Goal: Connect with others: Connect with others

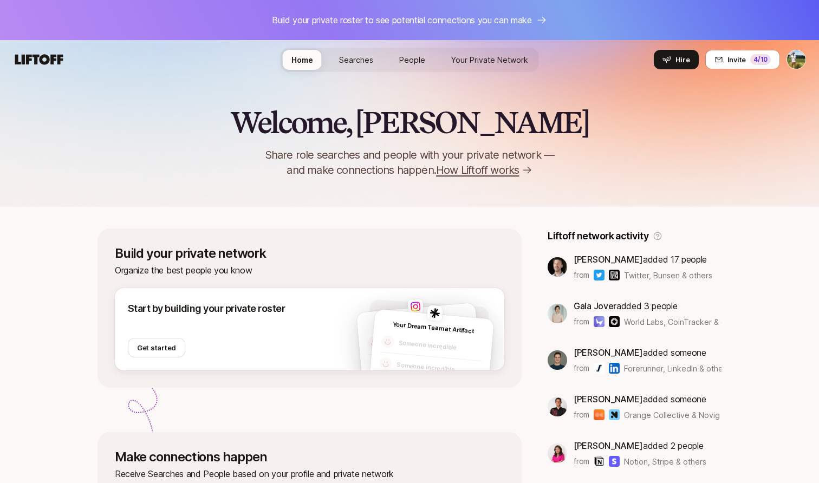
click at [505, 70] on div "Home Searches People Your Private Network Hire" at bounding box center [410, 60] width 259 height 24
click at [503, 65] on span "Your Private Network" at bounding box center [489, 59] width 77 height 11
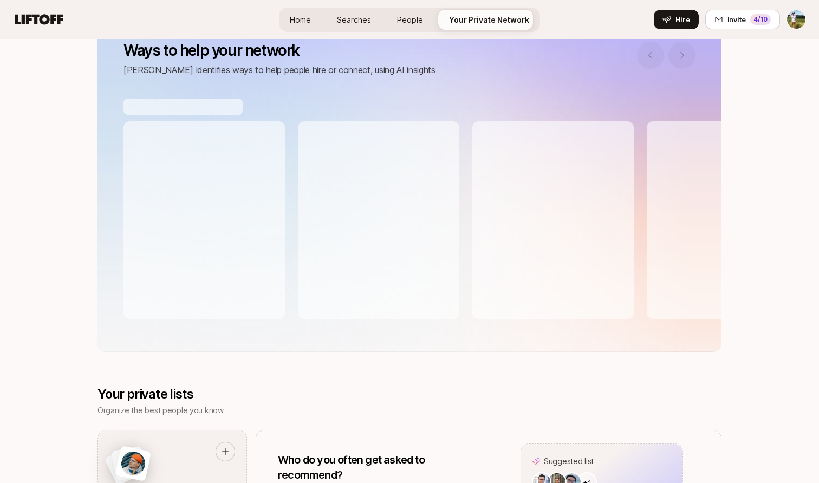
scroll to position [254, 0]
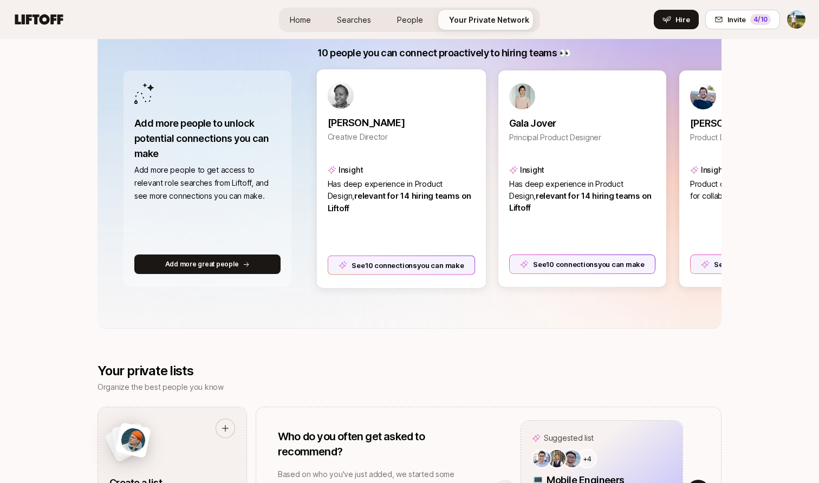
click at [428, 269] on div "See 10 connections you can make" at bounding box center [402, 265] width 148 height 20
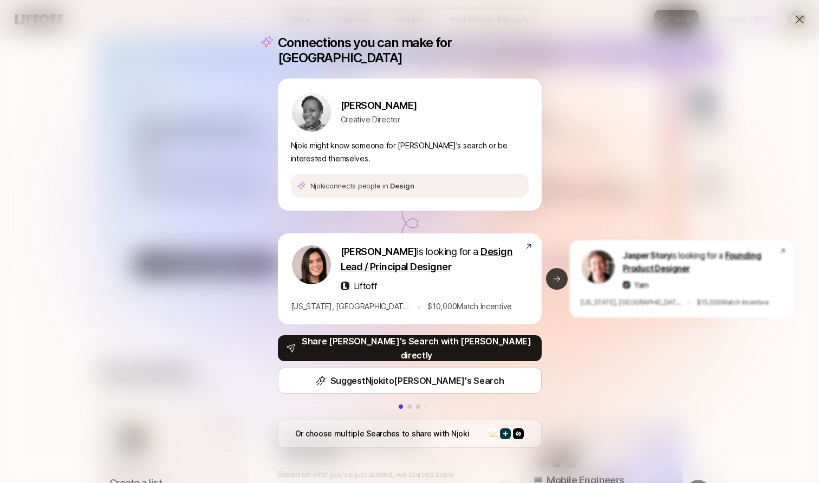
click at [553, 275] on icon at bounding box center [557, 279] width 9 height 9
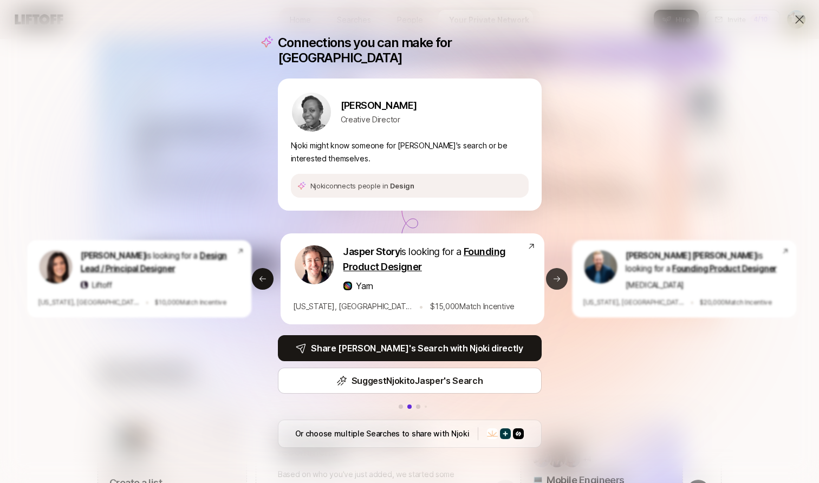
click at [553, 275] on icon at bounding box center [557, 279] width 9 height 9
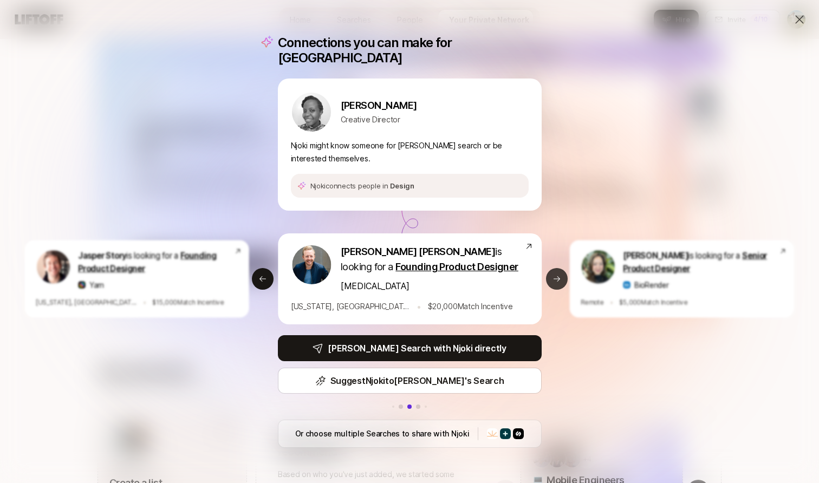
click at [553, 275] on icon at bounding box center [557, 279] width 9 height 9
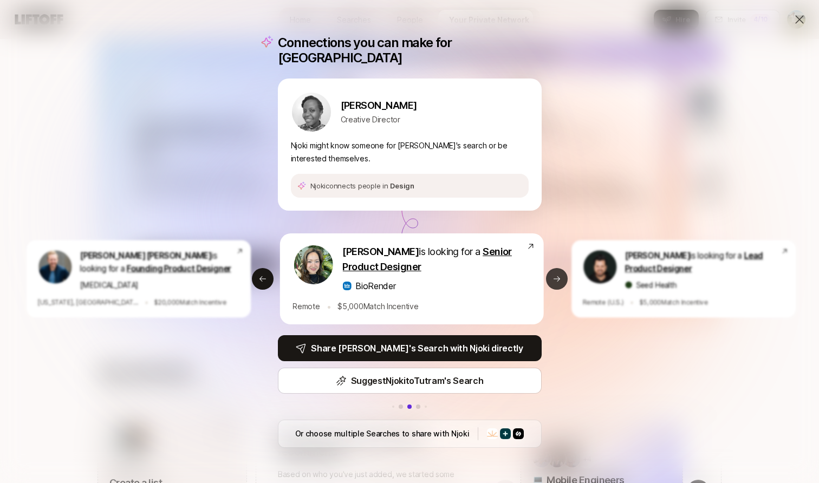
click at [553, 275] on icon at bounding box center [557, 279] width 9 height 9
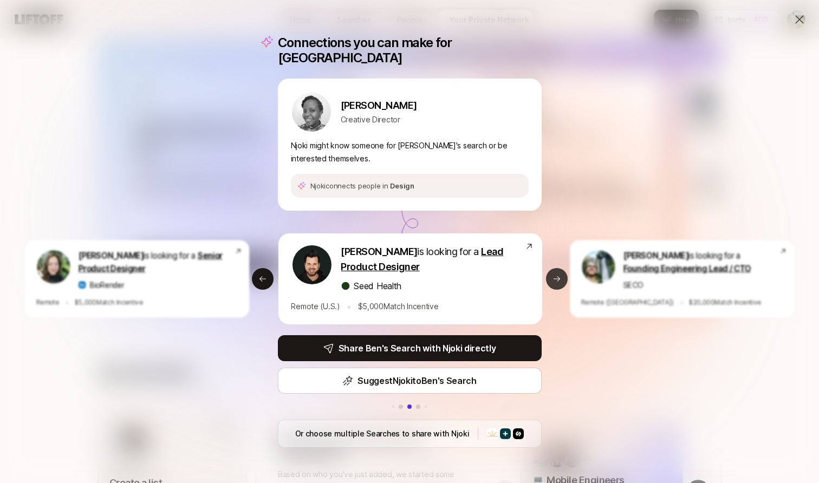
click at [553, 275] on icon at bounding box center [557, 279] width 9 height 9
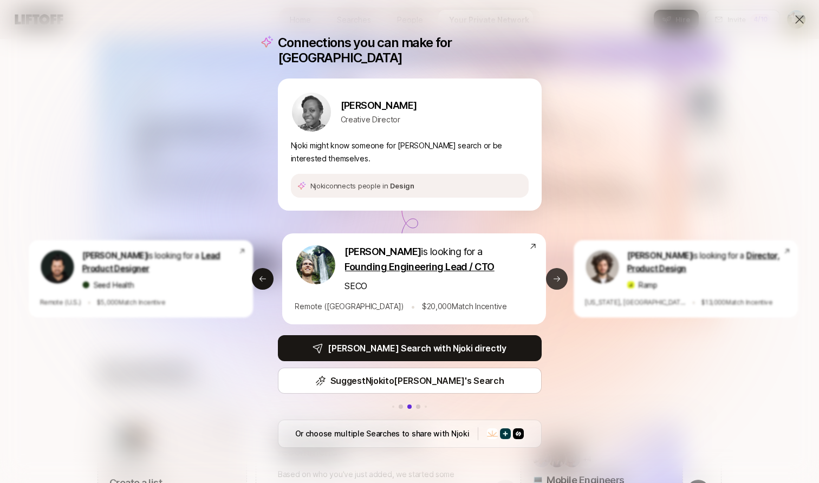
click at [553, 275] on icon at bounding box center [557, 279] width 9 height 9
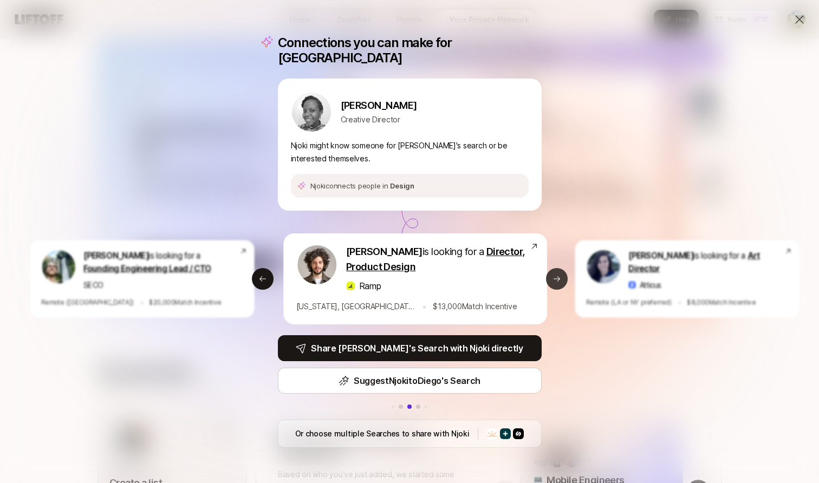
click at [553, 275] on icon at bounding box center [557, 279] width 9 height 9
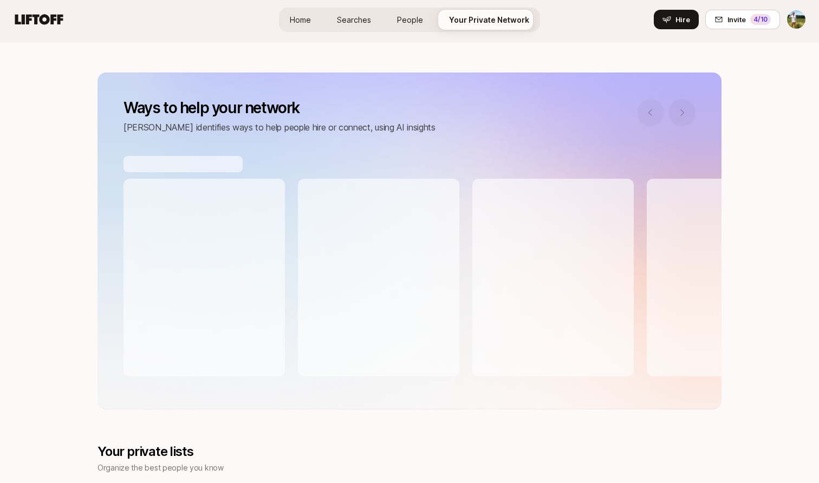
scroll to position [144, 0]
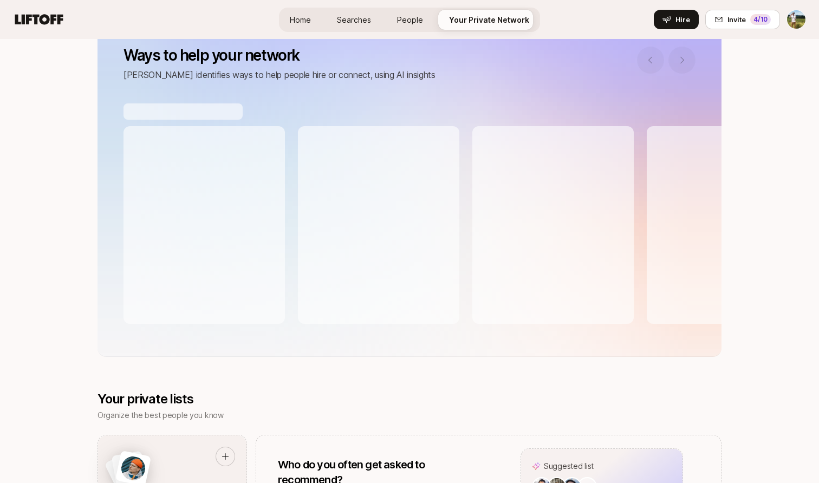
scroll to position [209, 0]
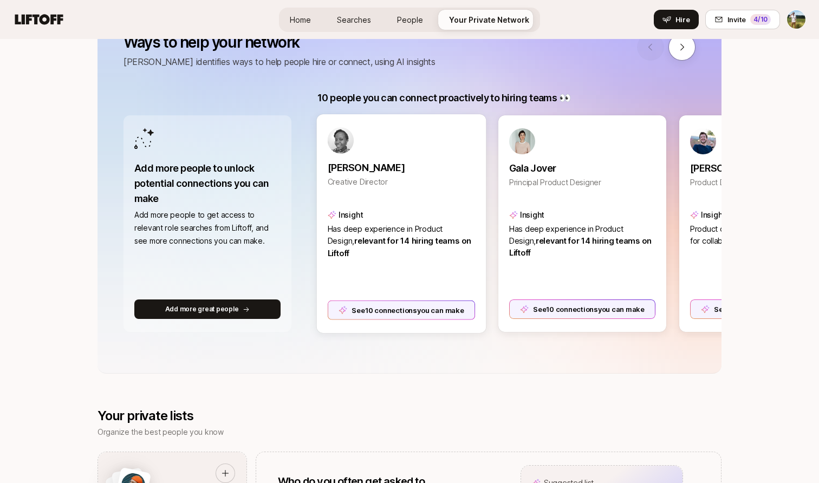
click at [416, 314] on div "See 10 connections you can make" at bounding box center [402, 310] width 148 height 20
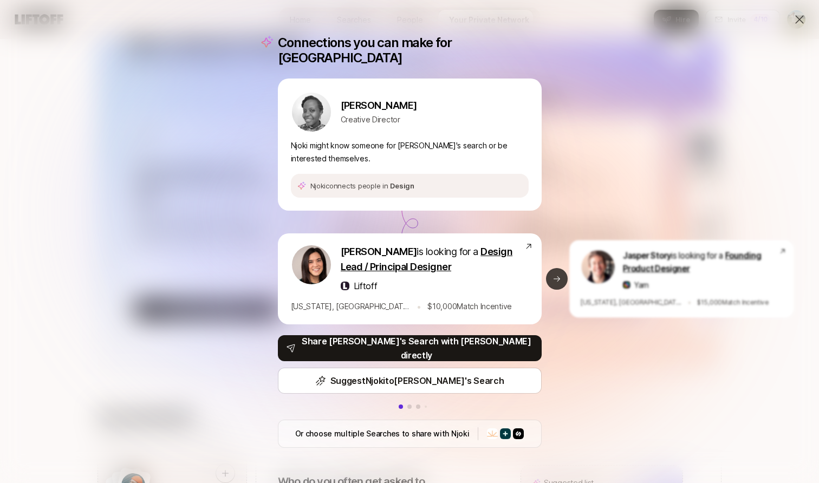
click at [561, 275] on icon at bounding box center [557, 279] width 9 height 9
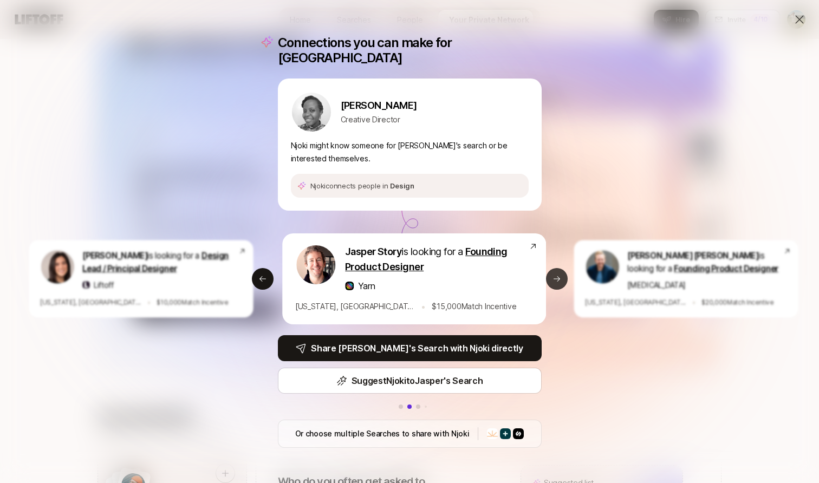
click at [561, 275] on icon at bounding box center [557, 279] width 9 height 9
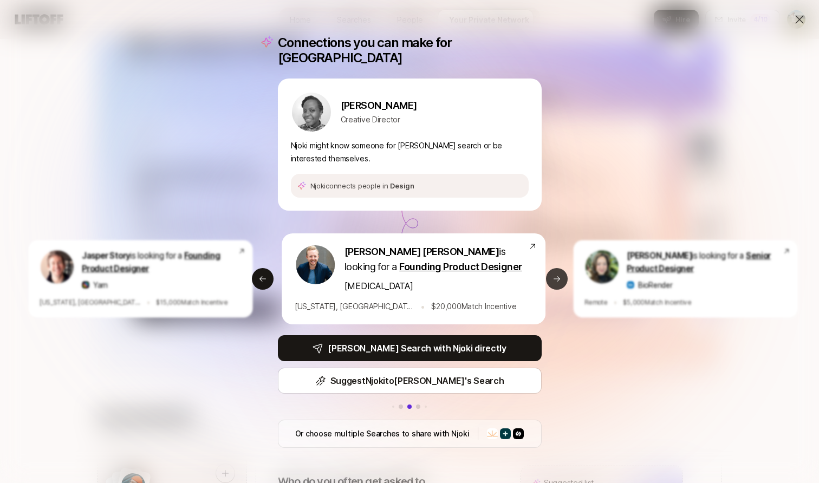
click at [561, 275] on icon at bounding box center [557, 279] width 9 height 9
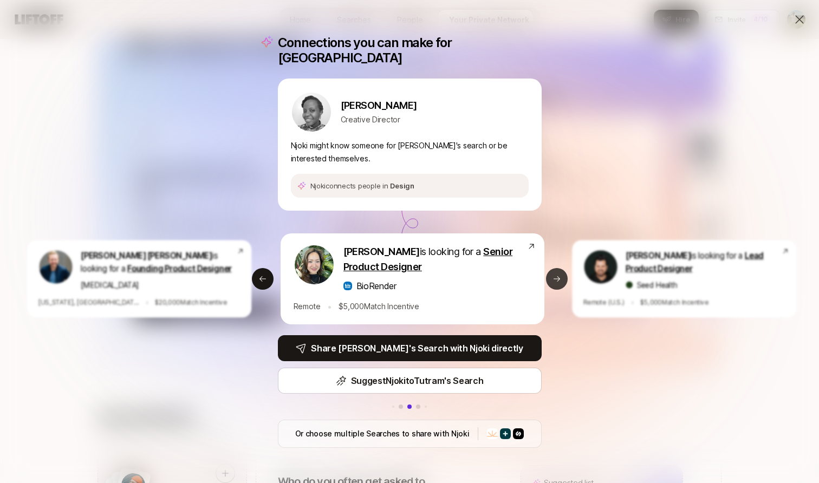
click at [561, 275] on icon at bounding box center [557, 279] width 9 height 9
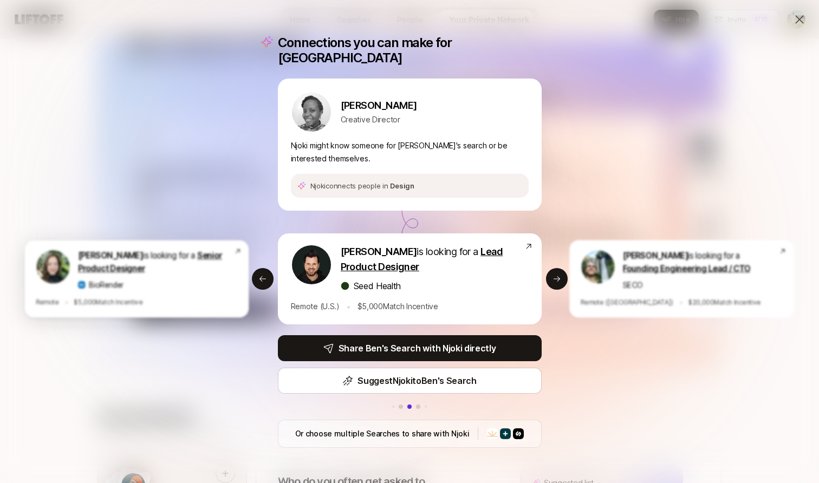
click at [246, 274] on div "Tutram Nguyen is looking for a Senior Product Designer BioRender Remote • $ 5,0…" at bounding box center [136, 280] width 224 height 78
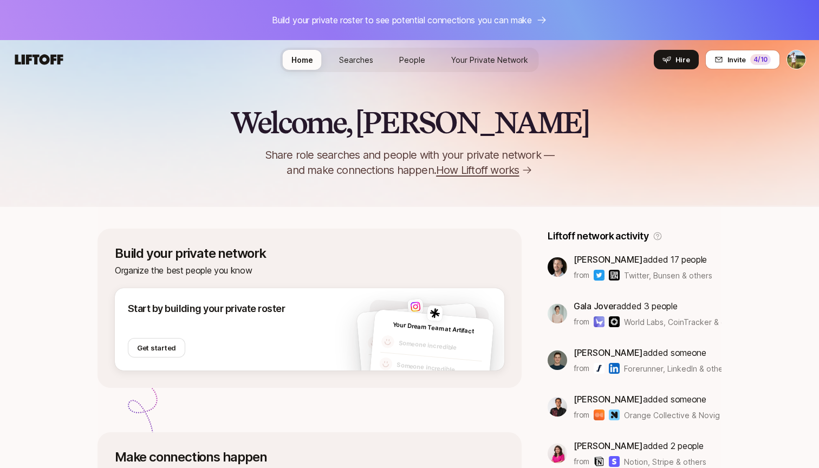
click at [513, 59] on span "Your Private Network" at bounding box center [489, 59] width 77 height 11
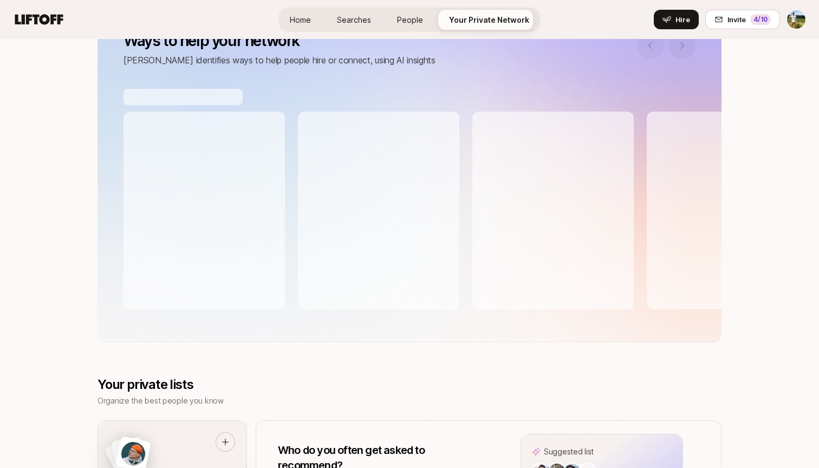
scroll to position [218, 0]
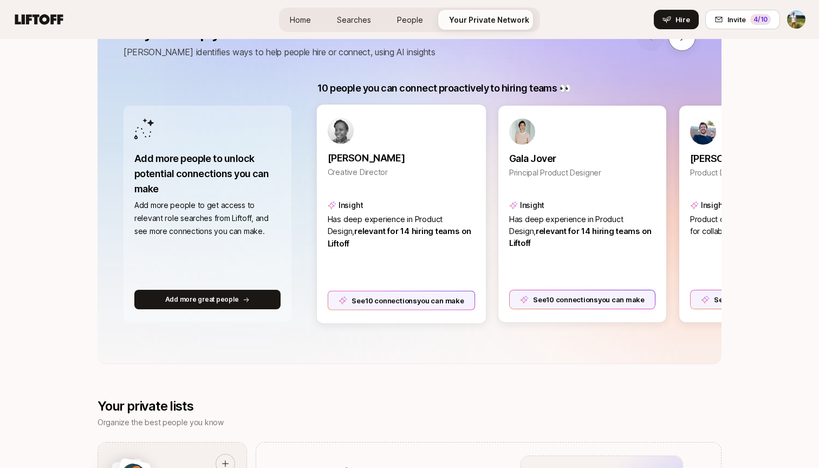
click at [378, 300] on div "See 10 connections you can make" at bounding box center [402, 301] width 148 height 20
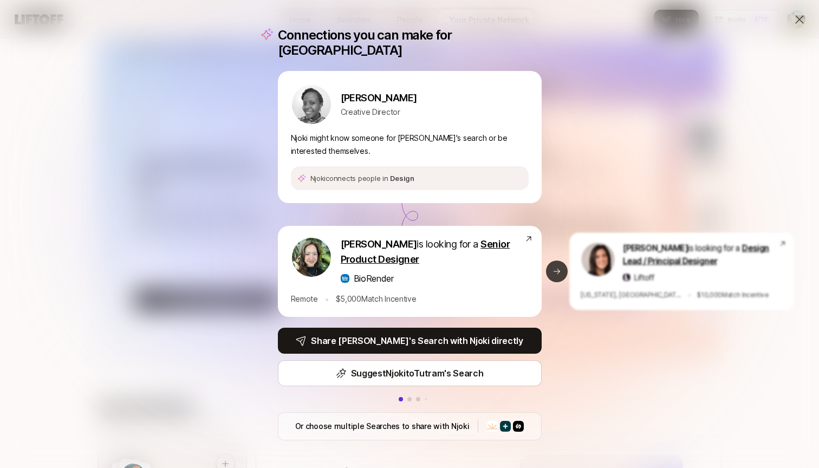
click at [554, 267] on icon at bounding box center [557, 271] width 9 height 9
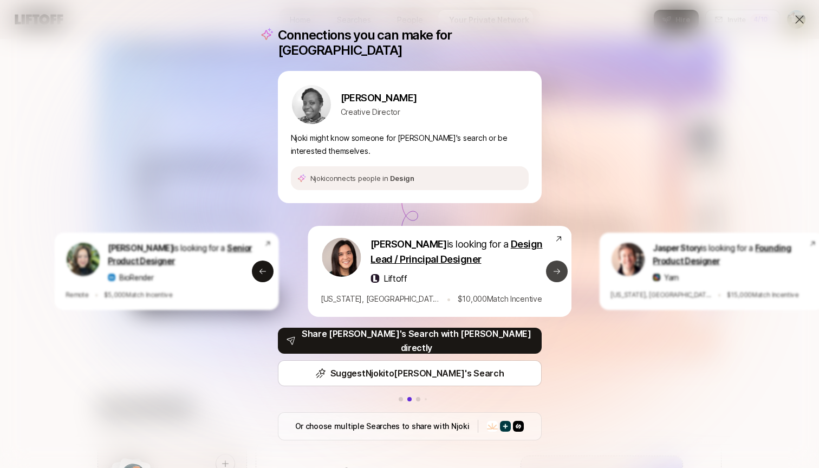
click at [554, 267] on icon at bounding box center [557, 271] width 9 height 9
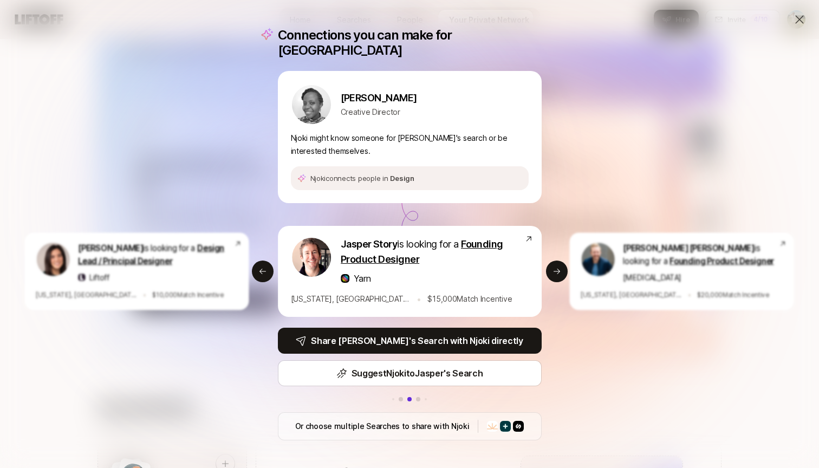
click at [801, 20] on icon at bounding box center [800, 19] width 8 height 8
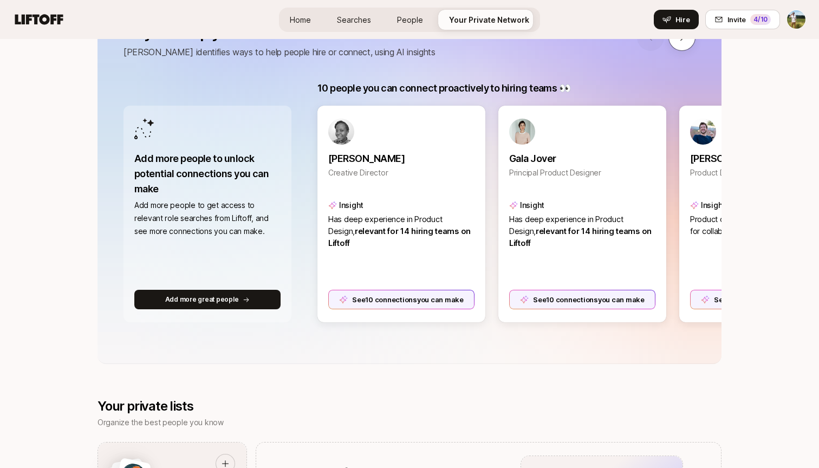
click at [677, 49] on button at bounding box center [682, 37] width 27 height 27
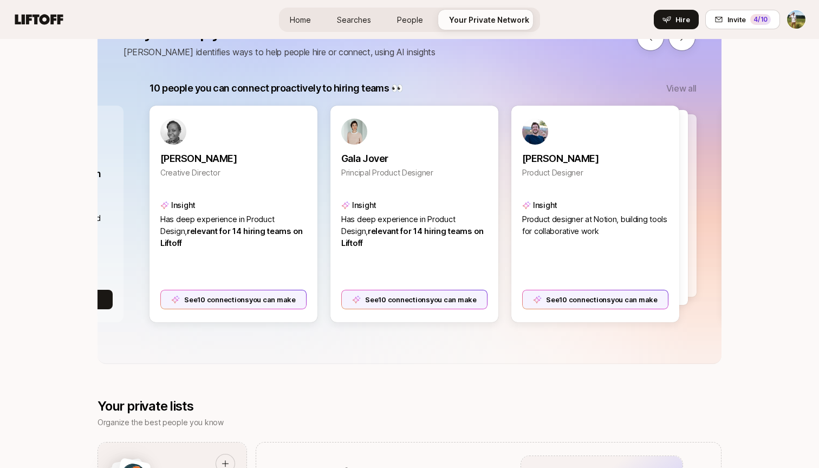
scroll to position [0, 194]
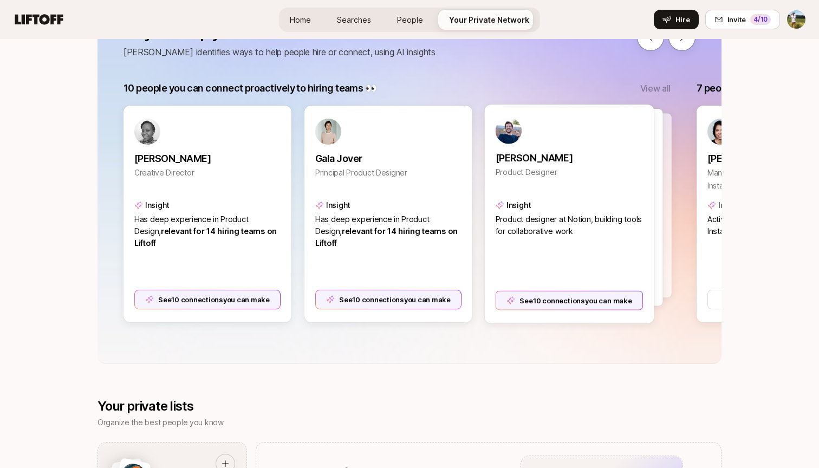
click at [575, 305] on div "See 10 connections you can make" at bounding box center [570, 301] width 148 height 20
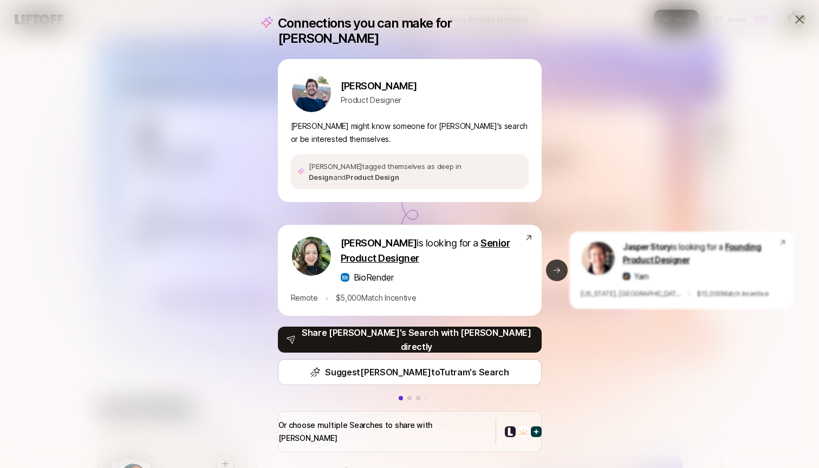
click at [557, 266] on icon at bounding box center [557, 270] width 9 height 9
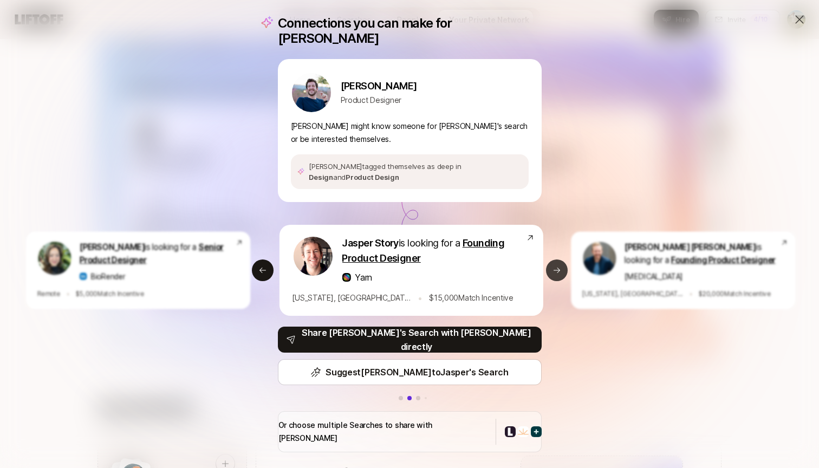
click at [557, 266] on icon at bounding box center [557, 270] width 9 height 9
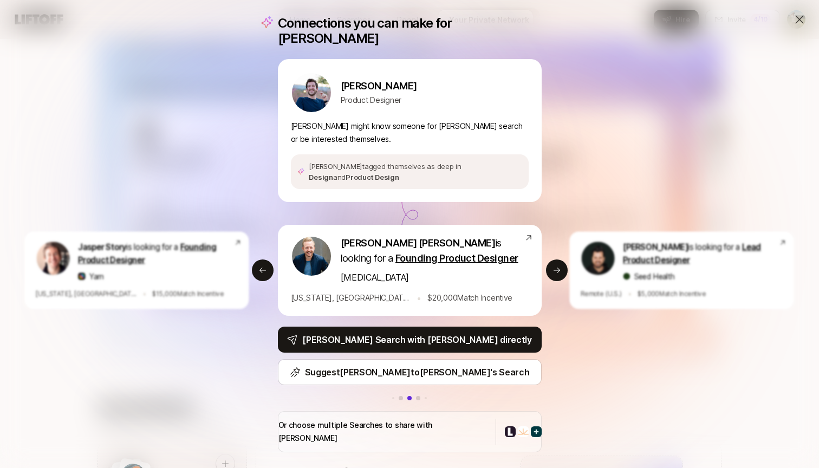
click at [804, 21] on icon at bounding box center [799, 19] width 13 height 13
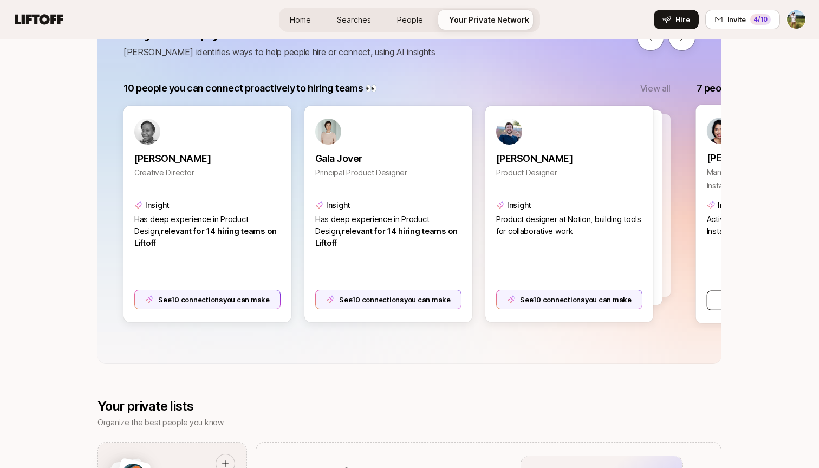
click at [715, 302] on button "Invite them to hire on Liftoff" at bounding box center [781, 301] width 148 height 20
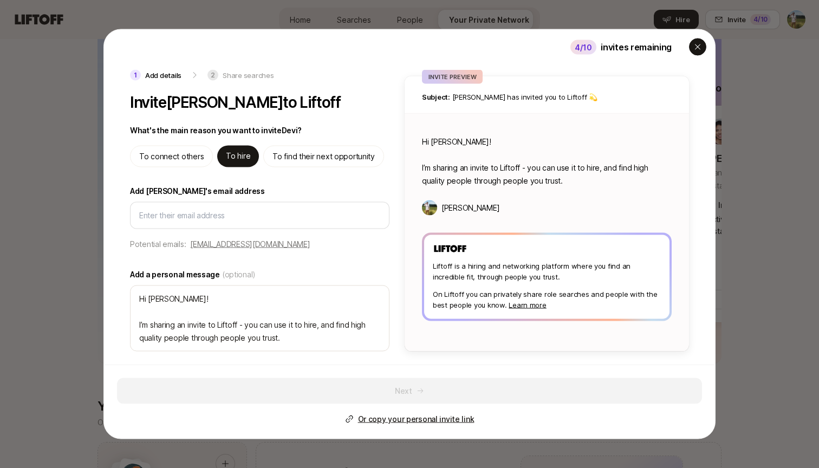
click at [697, 41] on div "button" at bounding box center [697, 46] width 17 height 17
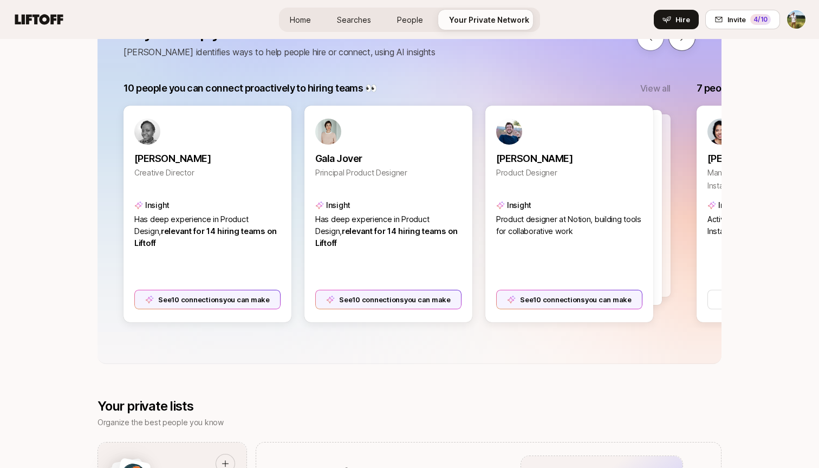
click at [681, 42] on button at bounding box center [682, 37] width 27 height 27
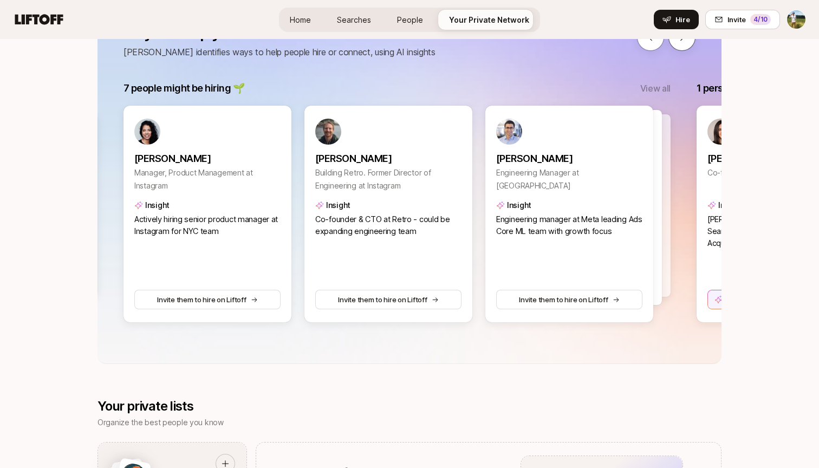
click at [681, 42] on icon at bounding box center [682, 38] width 10 height 10
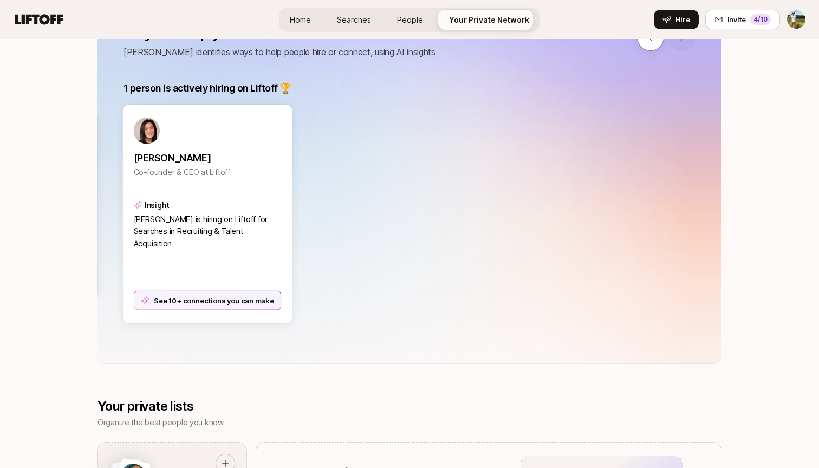
click at [255, 307] on div "See 10+ connections you can make" at bounding box center [208, 301] width 148 height 20
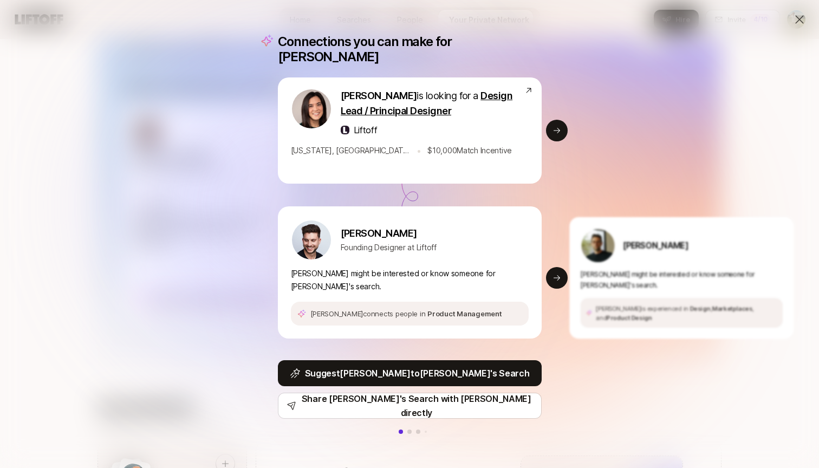
click at [807, 18] on div "Connections you can make for [PERSON_NAME] is looking for a Design Lead / Princ…" at bounding box center [409, 234] width 819 height 468
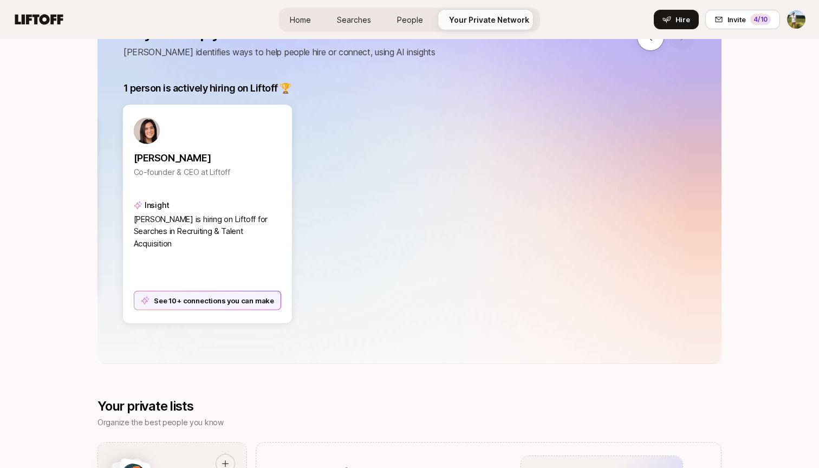
click at [241, 302] on div "See 10+ connections you can make" at bounding box center [208, 301] width 148 height 20
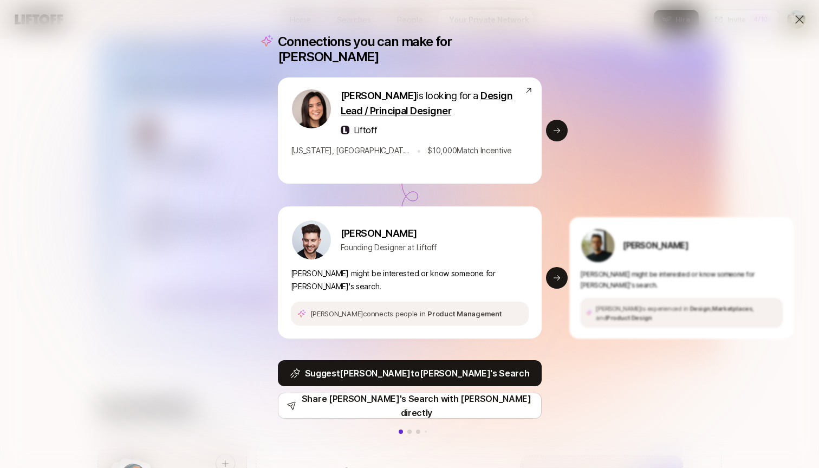
click at [798, 16] on icon at bounding box center [799, 19] width 13 height 13
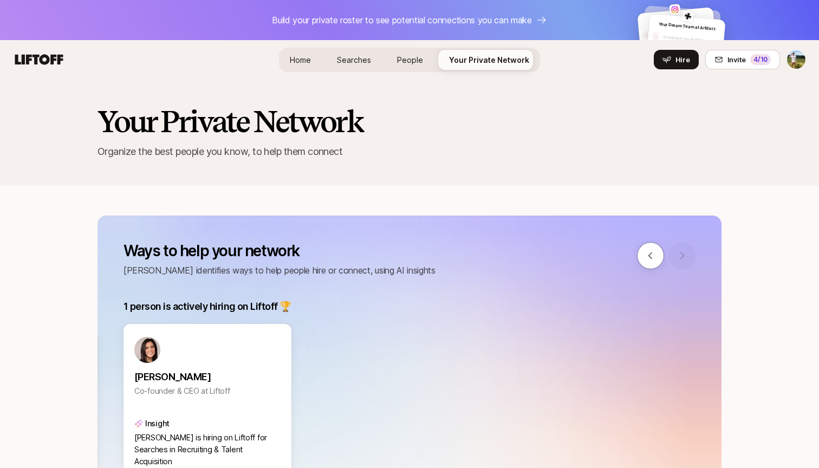
scroll to position [218, 0]
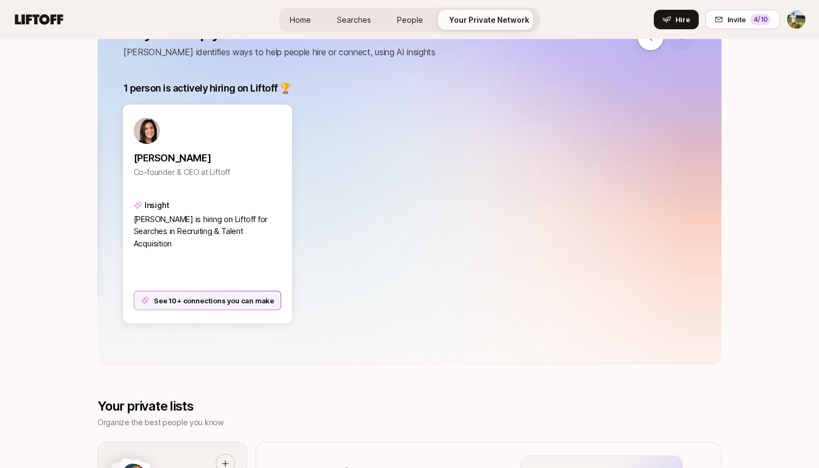
click at [214, 300] on div "See 10+ connections you can make" at bounding box center [208, 301] width 148 height 20
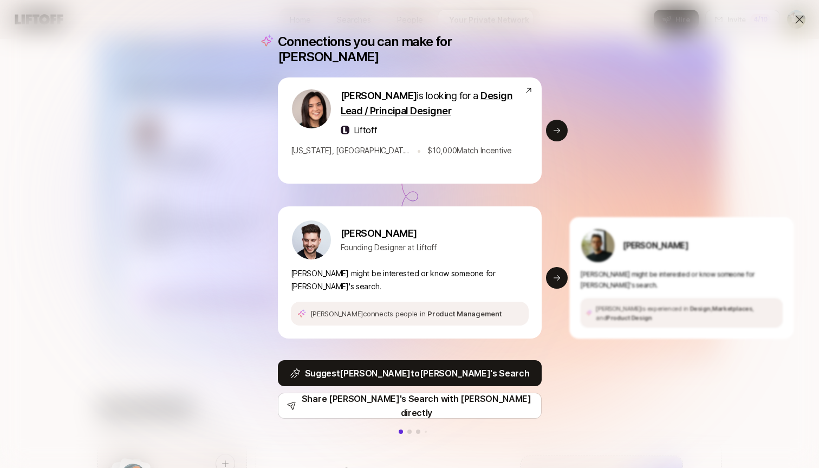
click at [805, 18] on icon at bounding box center [799, 19] width 13 height 13
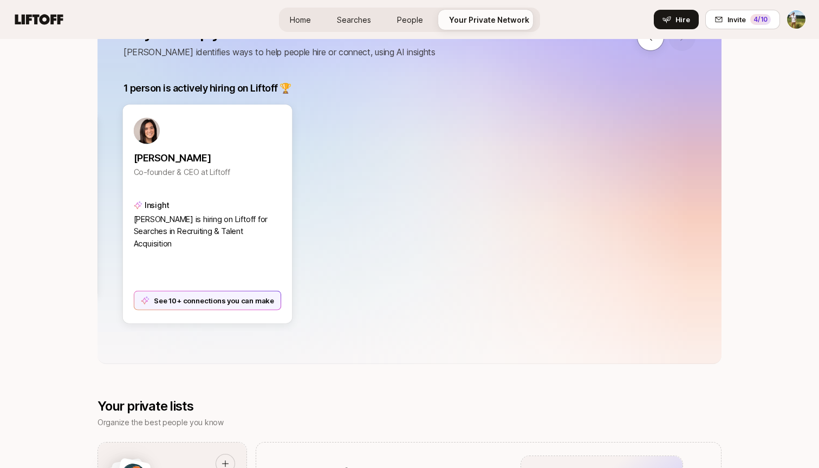
click at [209, 300] on div "See 10+ connections you can make" at bounding box center [208, 301] width 148 height 20
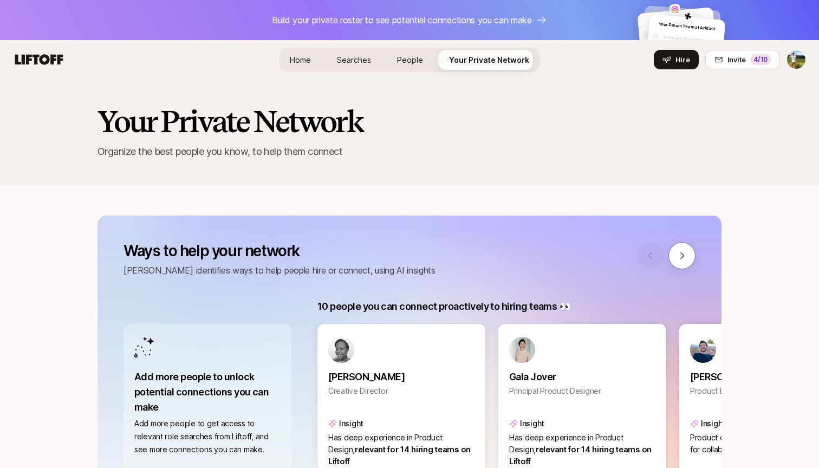
scroll to position [190, 0]
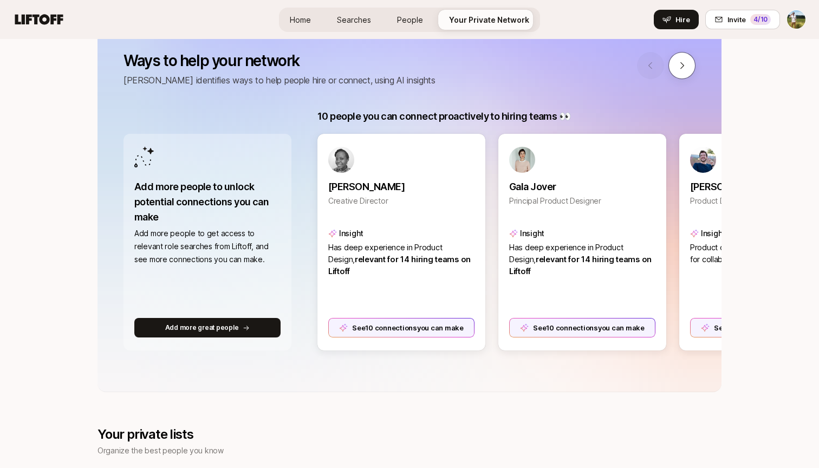
click at [681, 73] on button at bounding box center [682, 65] width 27 height 27
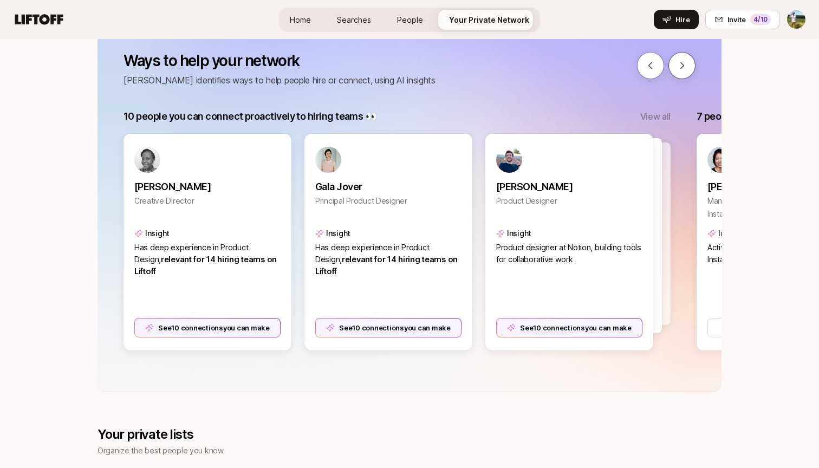
click at [681, 73] on button at bounding box center [682, 65] width 27 height 27
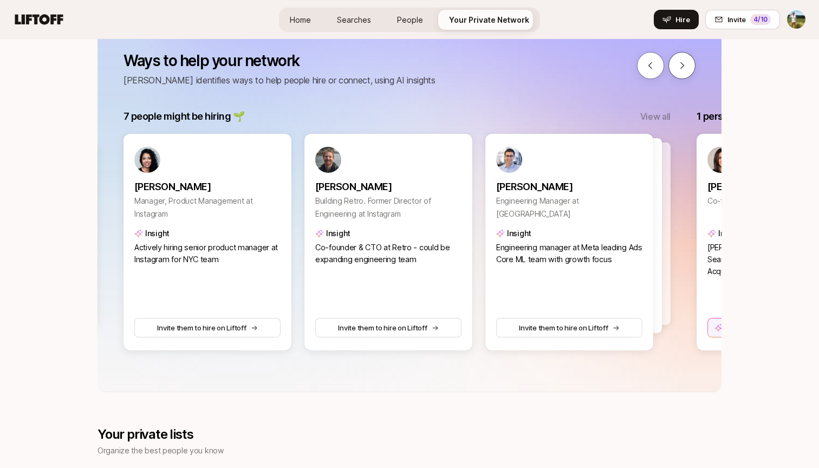
click at [683, 74] on button at bounding box center [682, 65] width 27 height 27
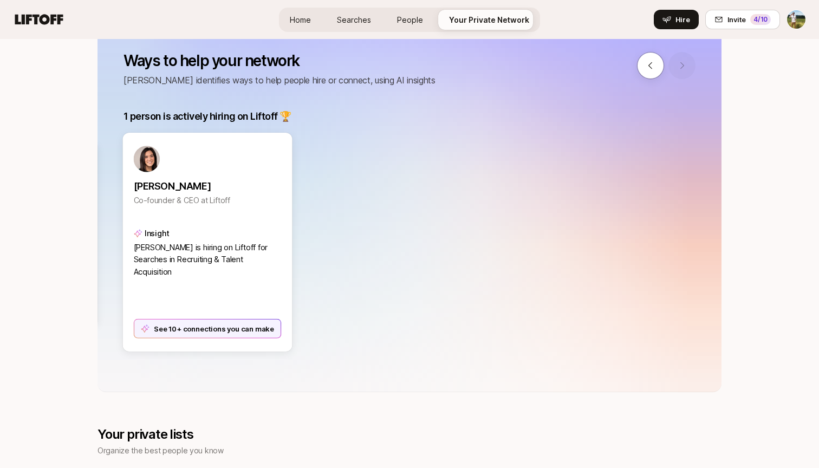
click at [249, 337] on div "See 10+ connections you can make" at bounding box center [208, 329] width 148 height 20
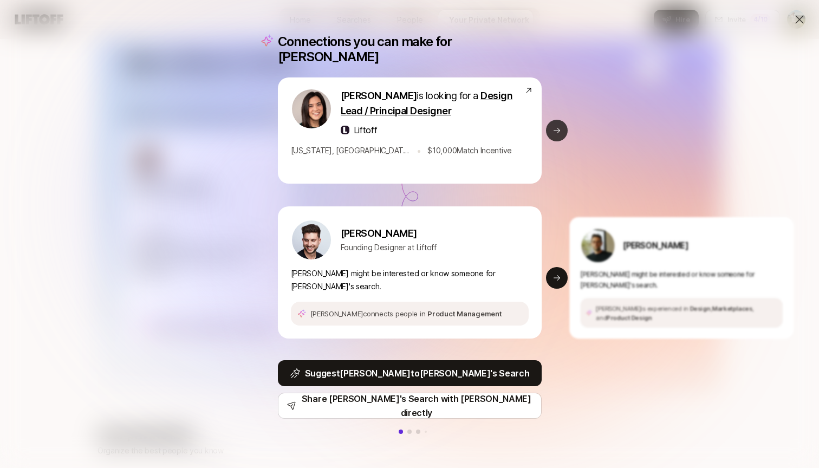
click at [564, 131] on button "Next slide" at bounding box center [557, 131] width 22 height 22
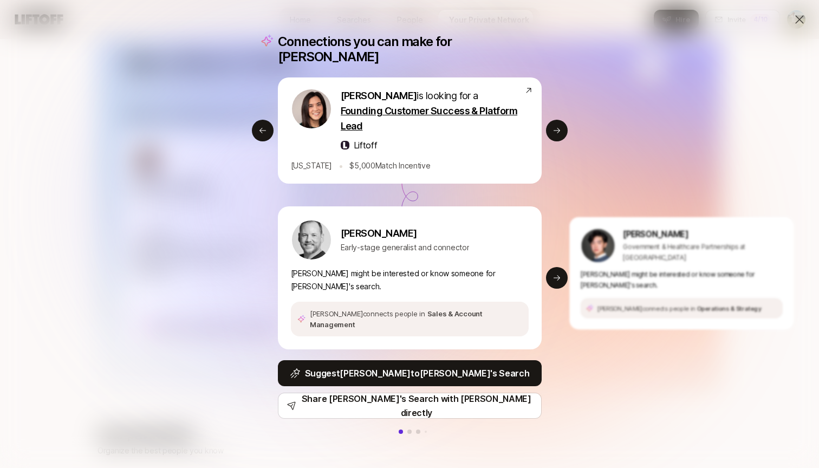
click at [270, 150] on div "Eleanor Morgan is looking for a Founding Customer Success & Platform Lead Lifto…" at bounding box center [405, 131] width 273 height 106
click at [264, 135] on icon at bounding box center [263, 130] width 9 height 9
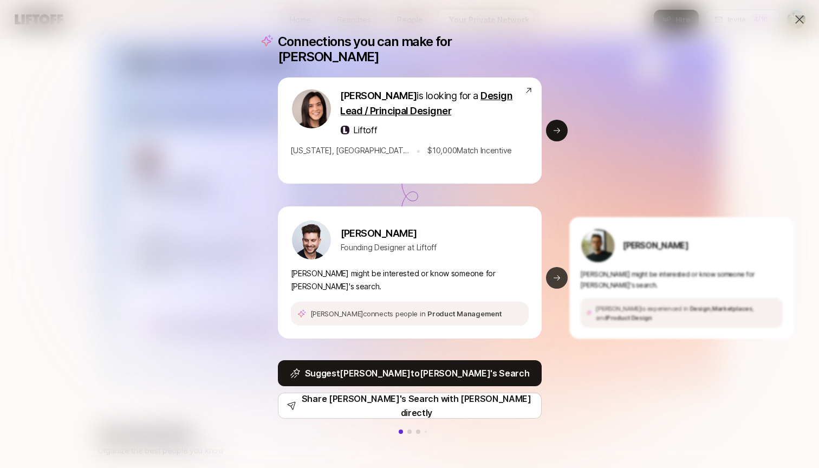
click at [558, 274] on icon at bounding box center [557, 278] width 9 height 9
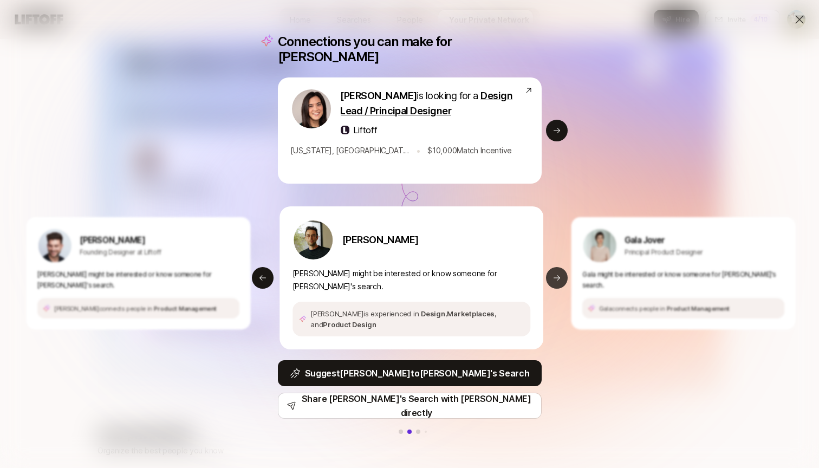
click at [558, 274] on icon at bounding box center [557, 278] width 9 height 9
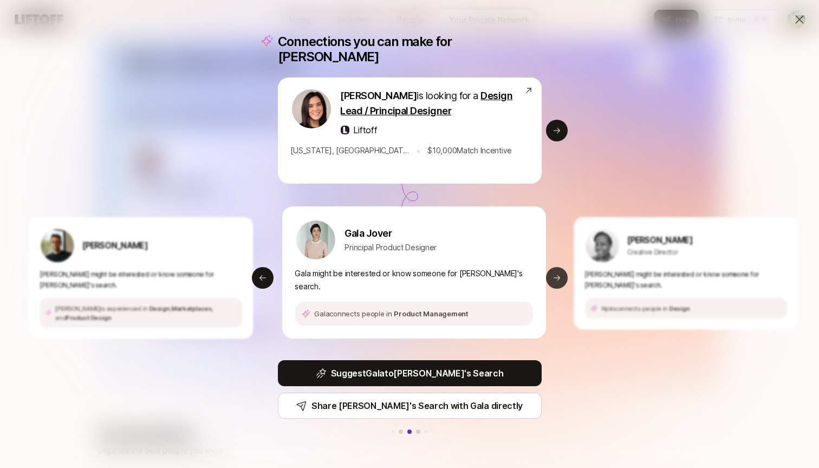
click at [557, 274] on icon at bounding box center [557, 278] width 9 height 9
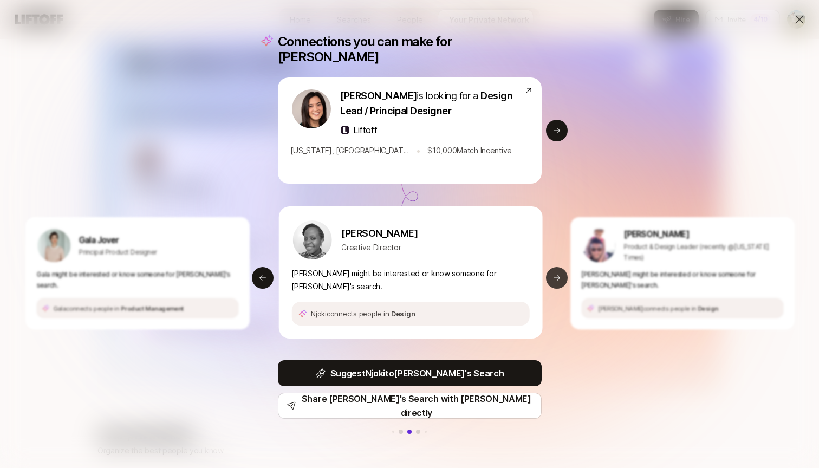
click at [557, 274] on icon at bounding box center [557, 278] width 9 height 9
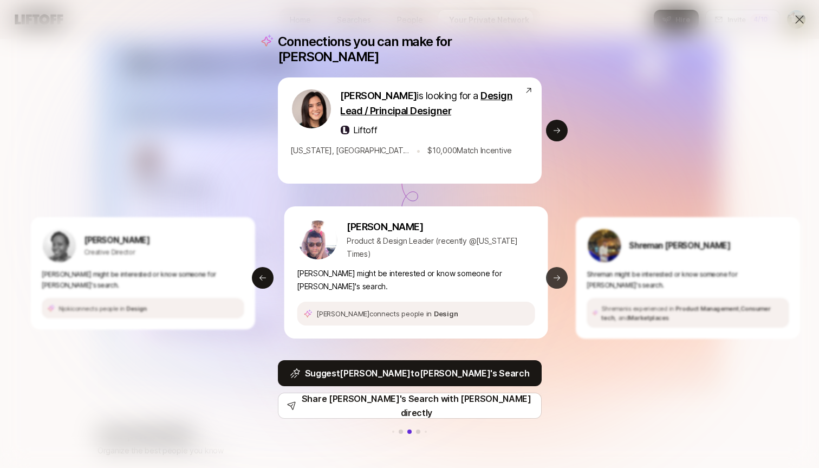
click at [557, 274] on icon at bounding box center [557, 278] width 9 height 9
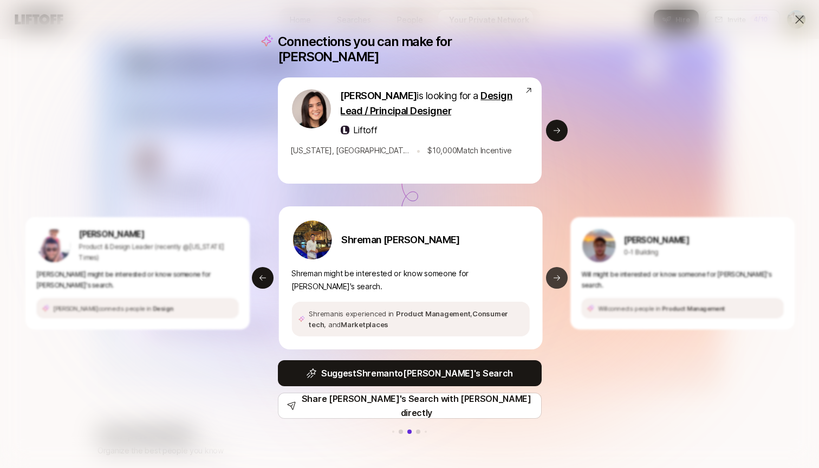
click at [557, 274] on icon at bounding box center [557, 278] width 9 height 9
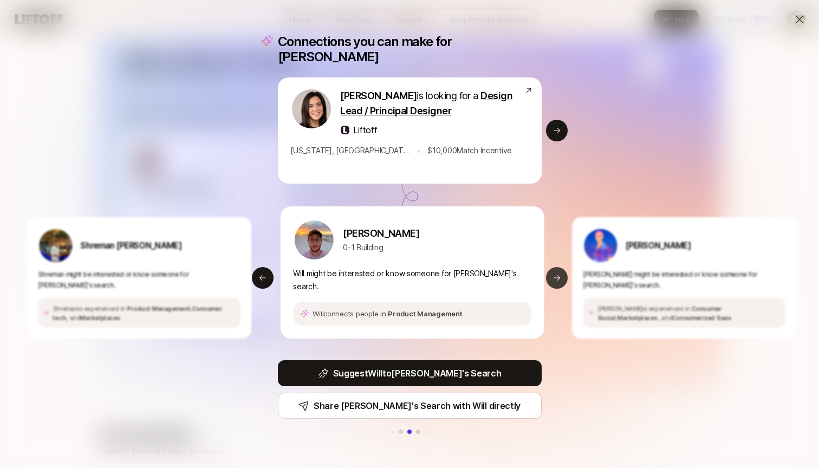
click at [557, 274] on icon at bounding box center [557, 278] width 9 height 9
